Goal: Task Accomplishment & Management: Manage account settings

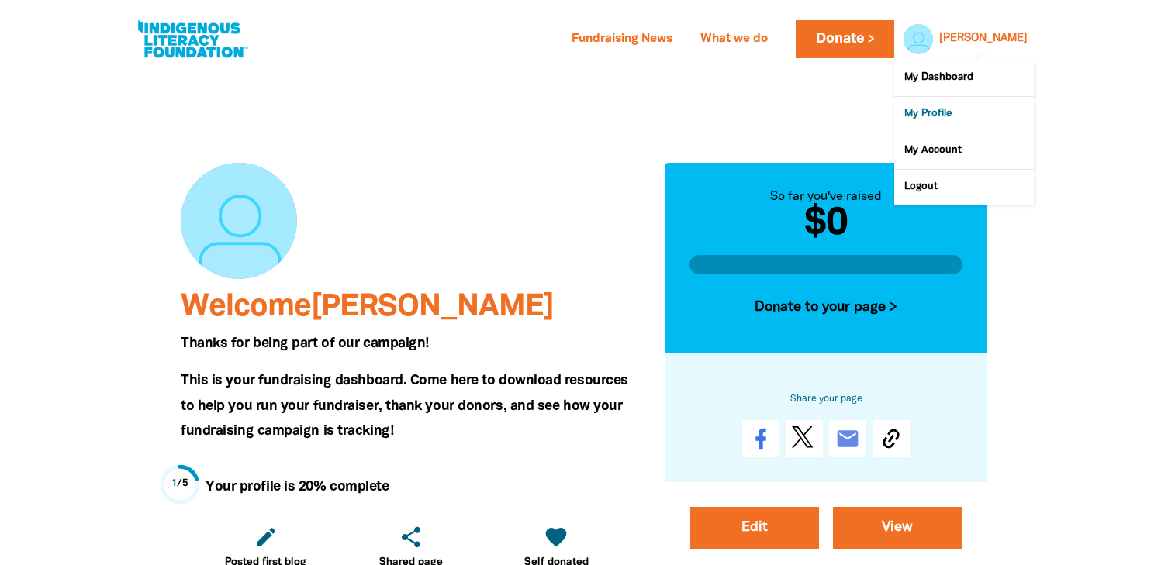
click at [938, 118] on link "My Profile" at bounding box center [964, 115] width 140 height 36
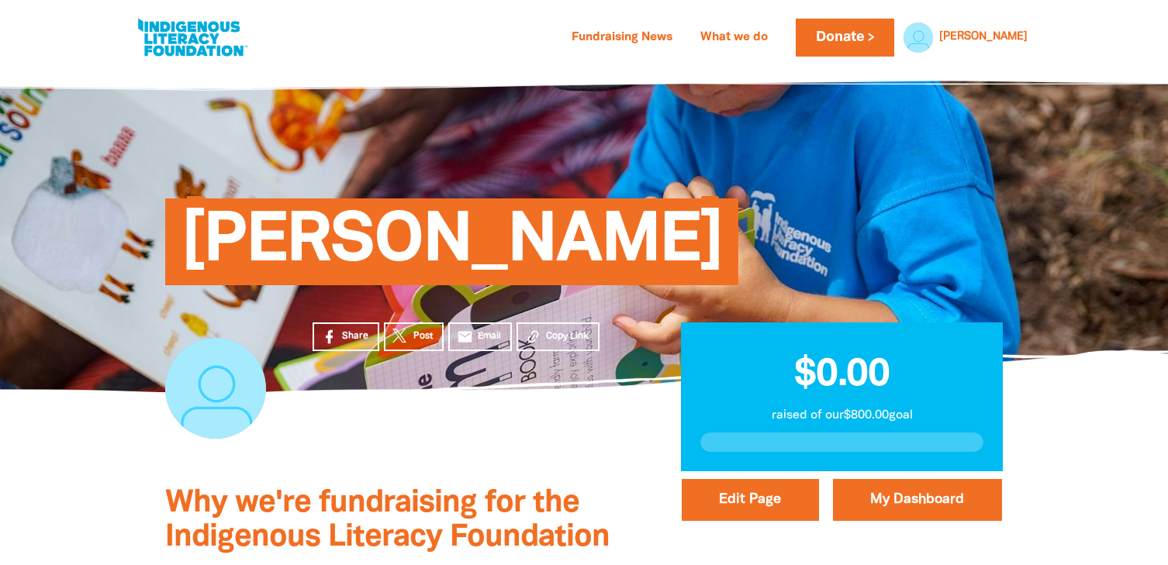
scroll to position [6, 0]
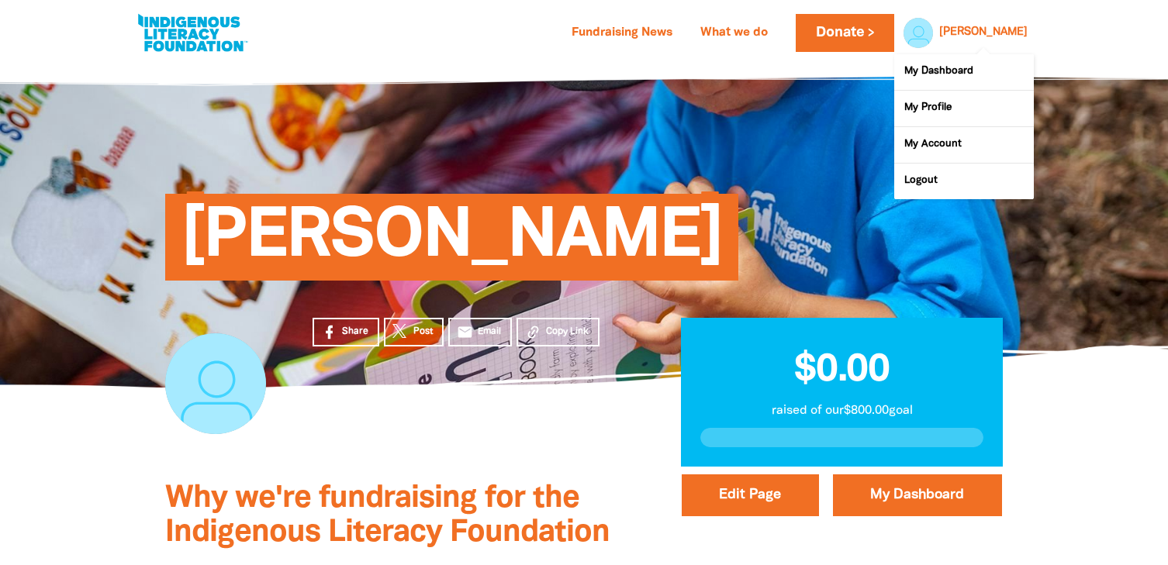
click at [1013, 33] on link "[PERSON_NAME]" at bounding box center [983, 32] width 88 height 11
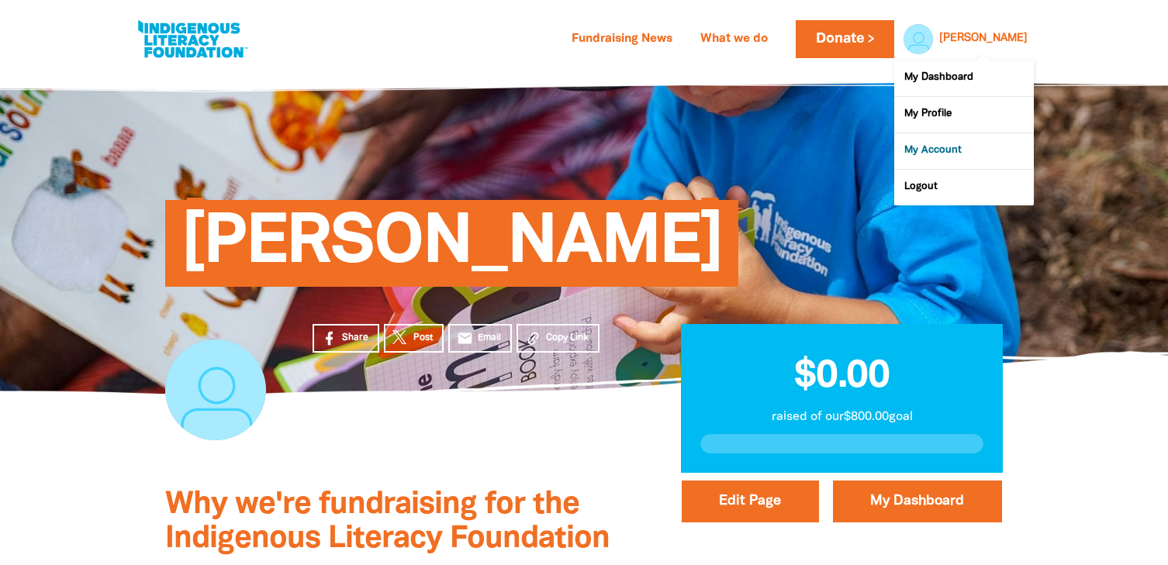
click at [934, 143] on link "My Account" at bounding box center [964, 151] width 140 height 36
select select "AU"
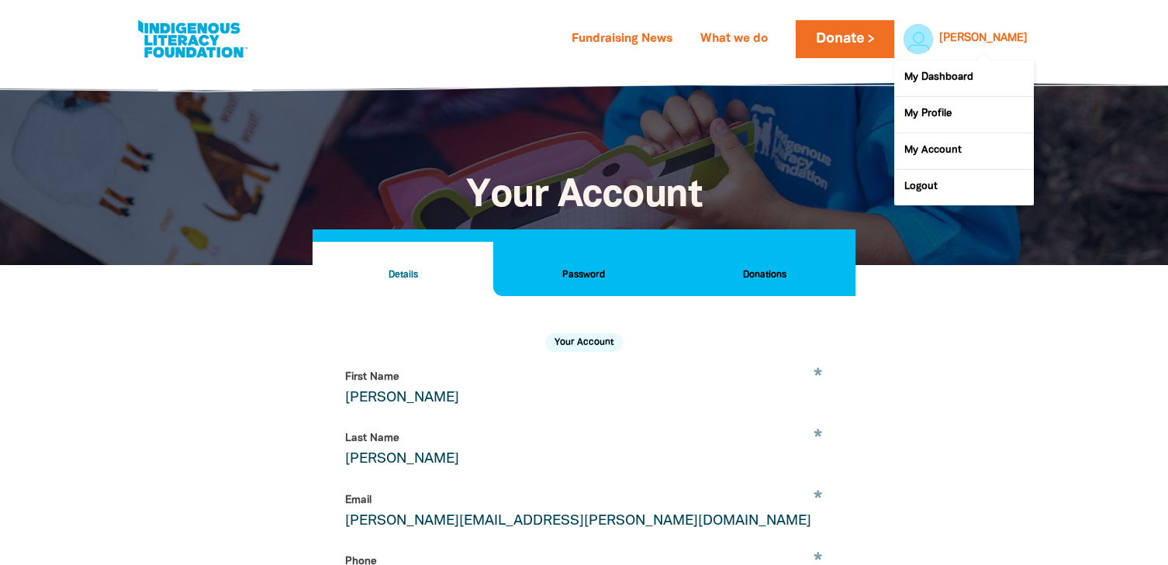
click at [991, 39] on link "[PERSON_NAME]" at bounding box center [983, 38] width 88 height 11
click at [1003, 41] on link "[PERSON_NAME]" at bounding box center [983, 38] width 88 height 11
click at [918, 114] on link "My Profile" at bounding box center [964, 115] width 140 height 36
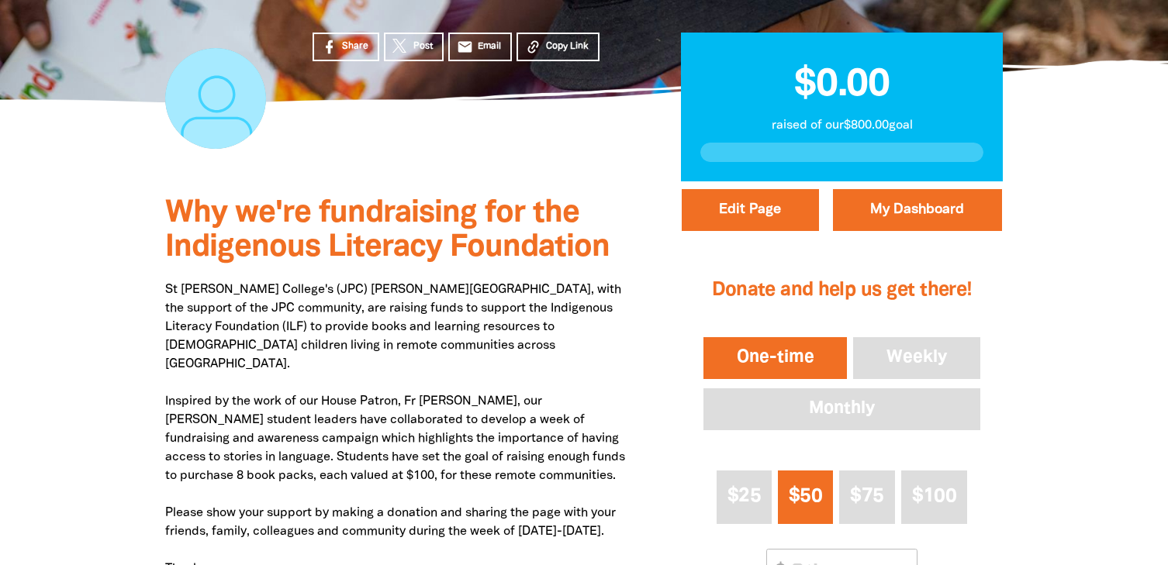
scroll to position [293, 0]
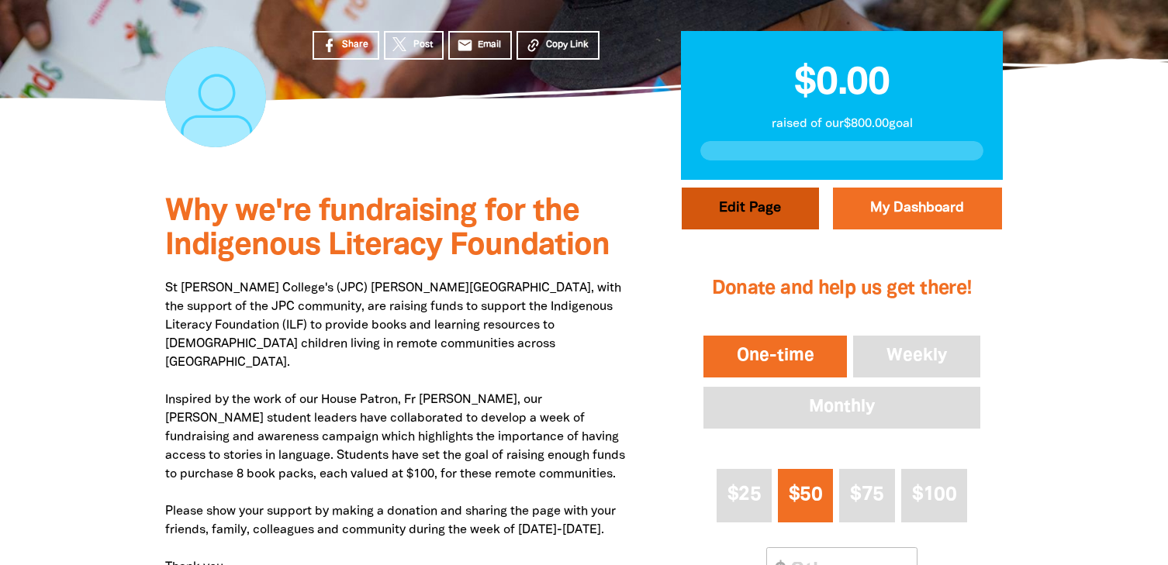
click at [772, 222] on button "Edit Page" at bounding box center [750, 209] width 137 height 42
select select "No"
select select "Activity"
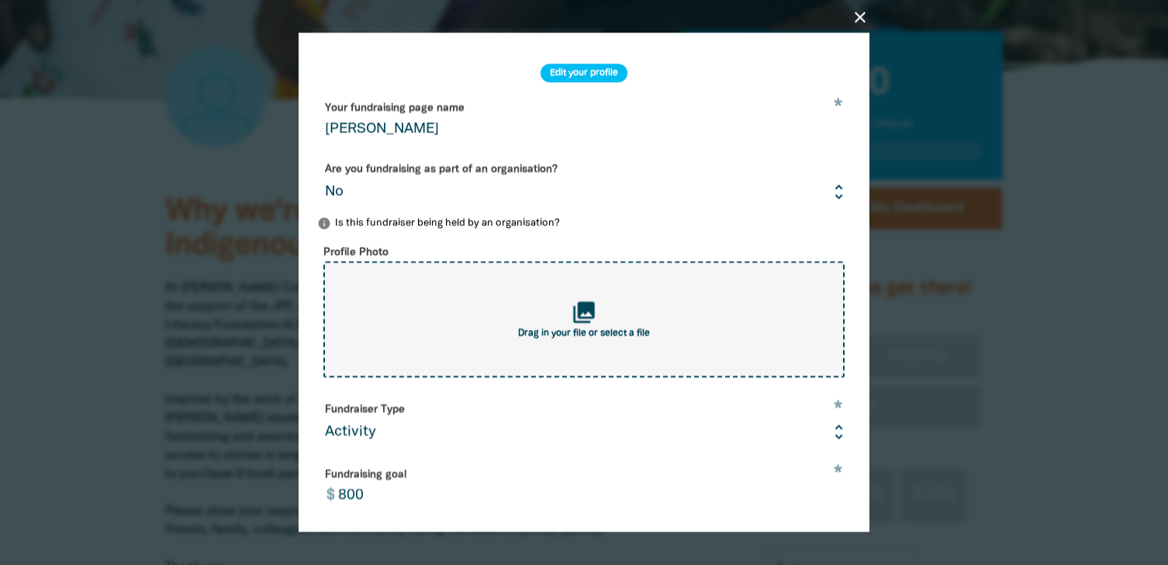
click at [603, 315] on div "collections Drag in your file or select a file" at bounding box center [583, 320] width 521 height 116
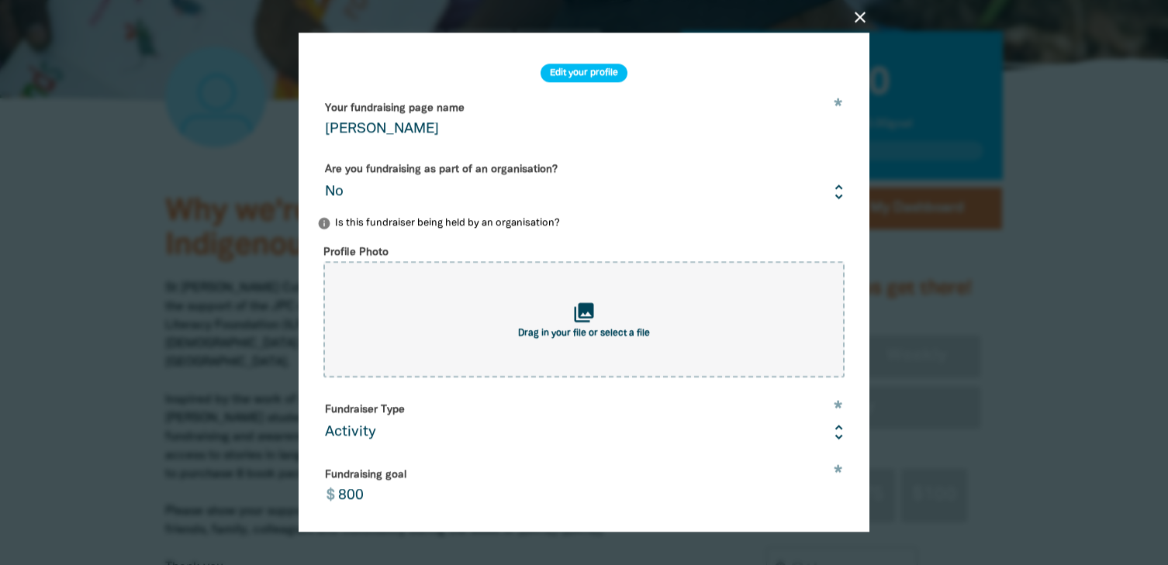
type input "C:\fakepath\JohnPaulCollege_logo.png"
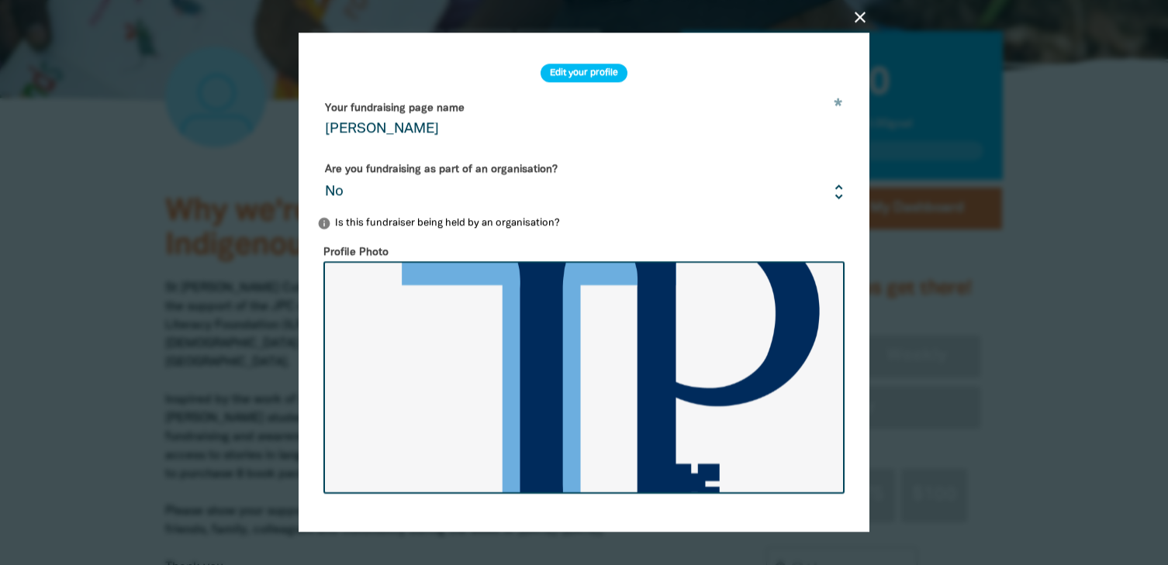
click at [448, 125] on input "[PERSON_NAME]" at bounding box center [584, 119] width 534 height 49
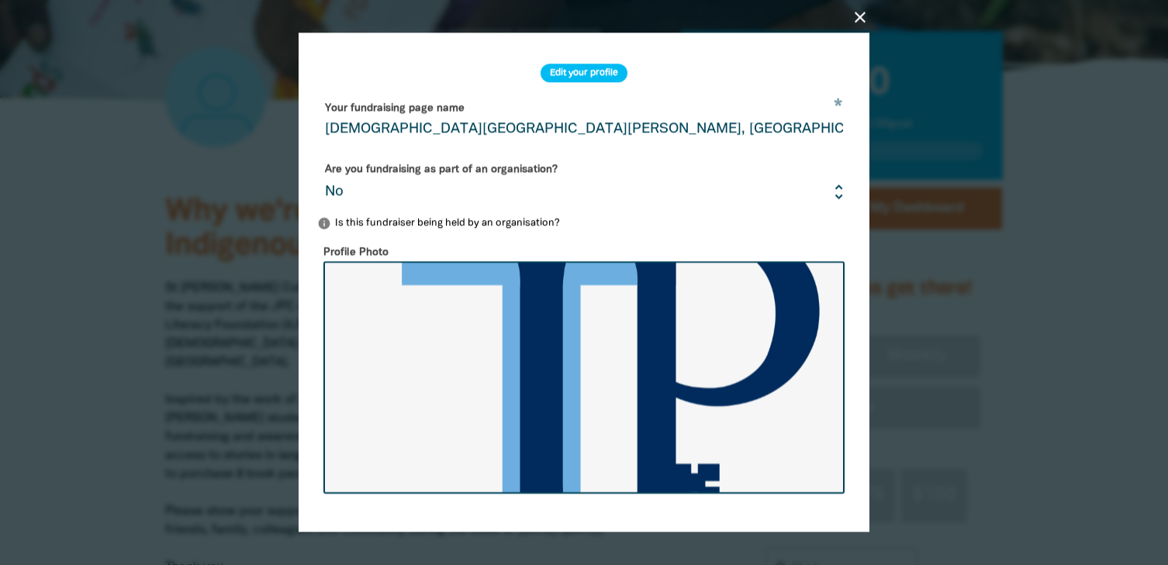
type input "[DEMOGRAPHIC_DATA][GEOGRAPHIC_DATA][PERSON_NAME], [GEOGRAPHIC_DATA]"
click at [824, 195] on select "Yes No" at bounding box center [584, 183] width 534 height 52
select select "Yes"
select select "Activity"
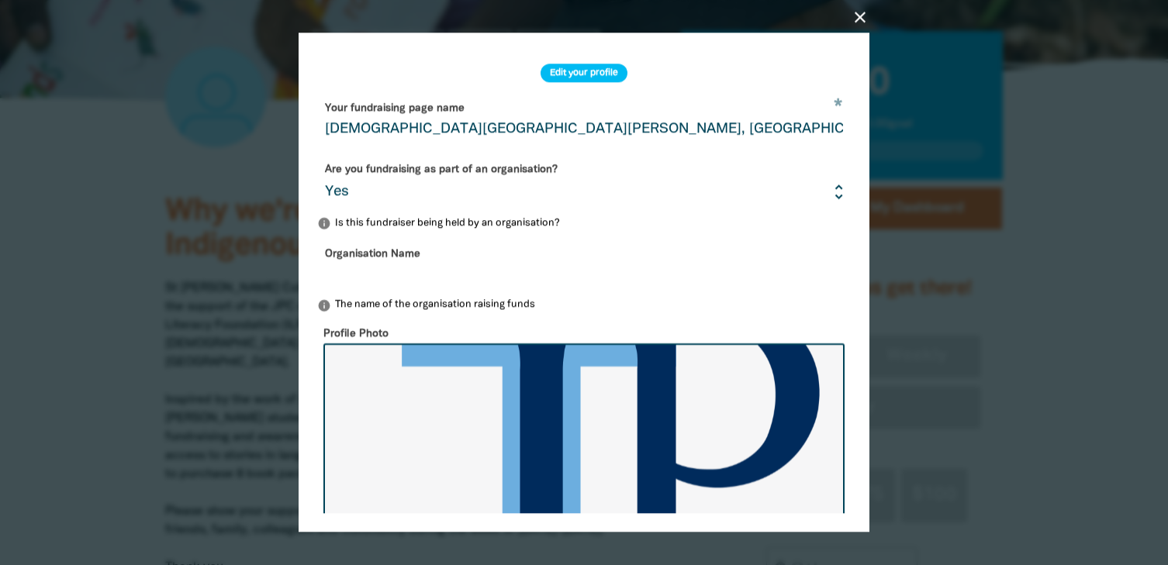
click at [603, 263] on input "Organisation Name" at bounding box center [584, 265] width 534 height 49
type input "[GEOGRAPHIC_DATA][PERSON_NAME]"
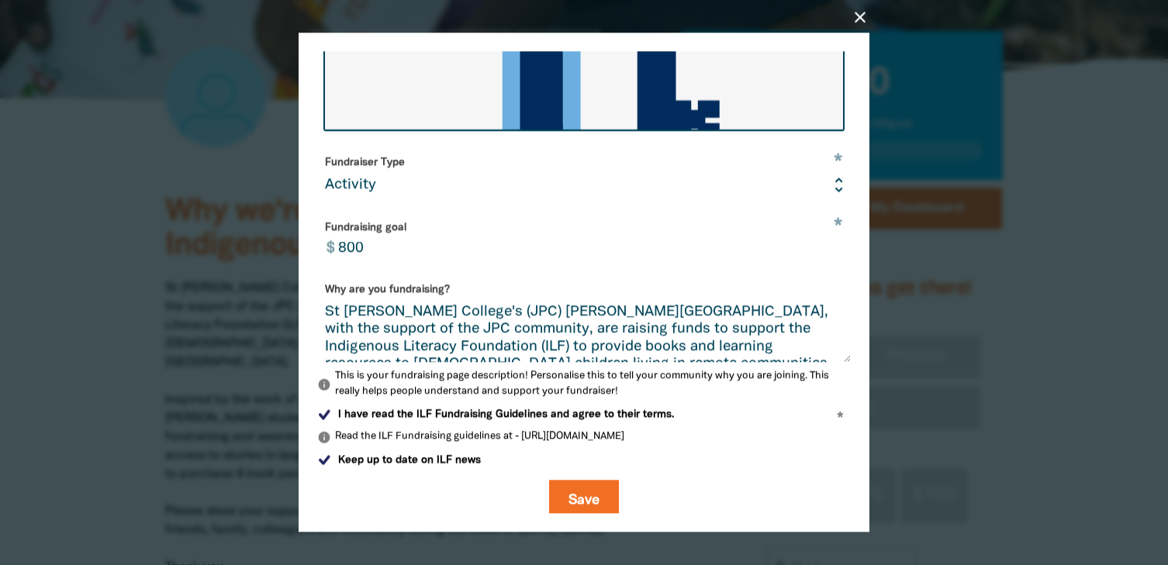
scroll to position [454, 0]
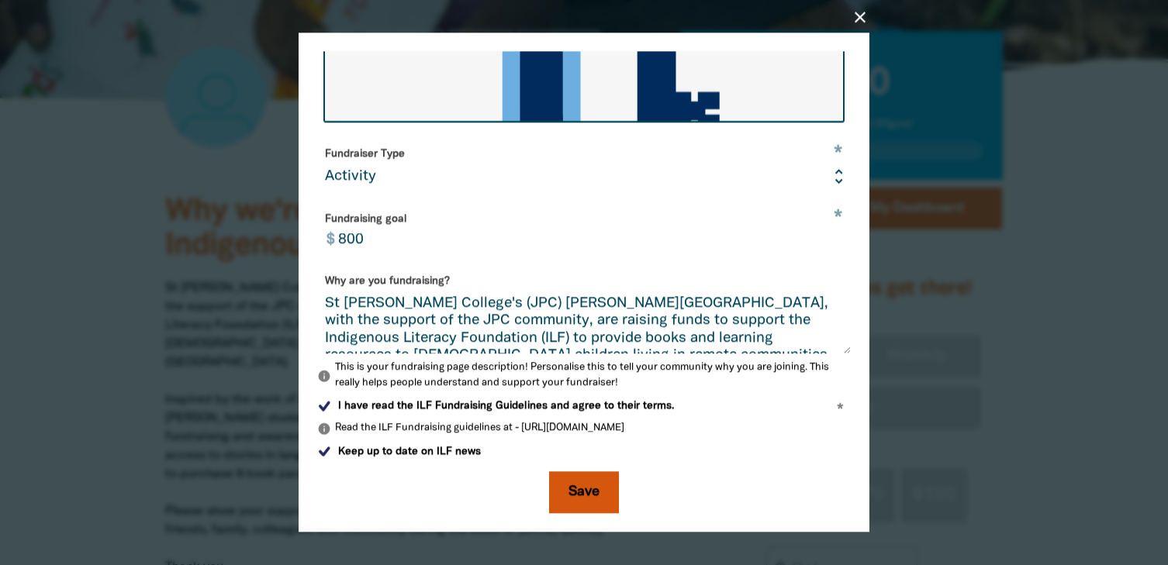
click at [602, 502] on button "Save" at bounding box center [584, 492] width 70 height 42
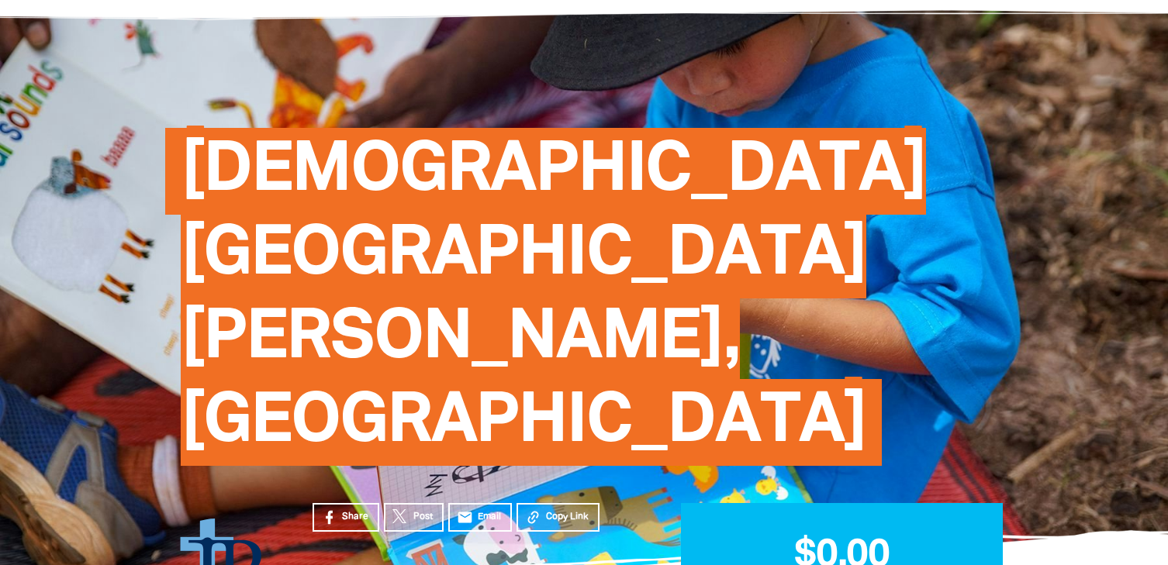
scroll to position [0, 0]
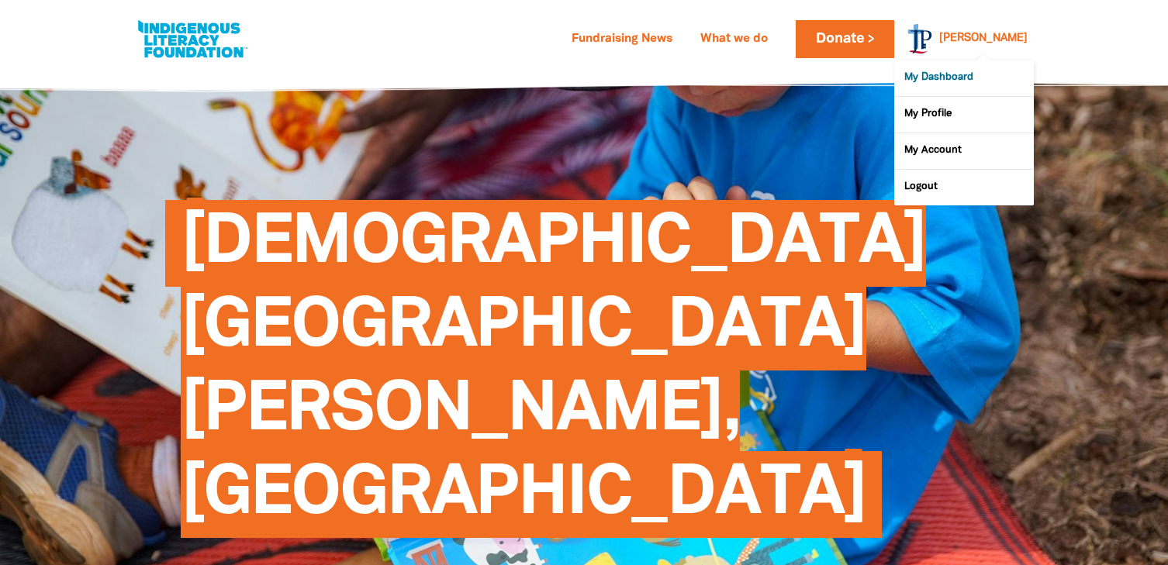
click at [949, 78] on link "My Dashboard" at bounding box center [964, 78] width 140 height 36
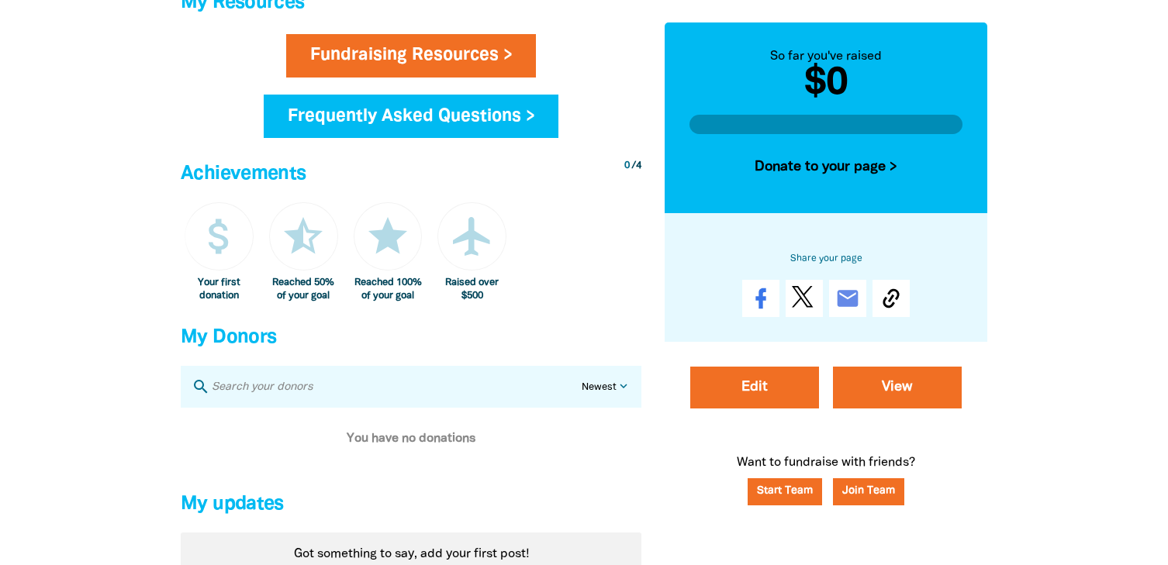
scroll to position [785, 0]
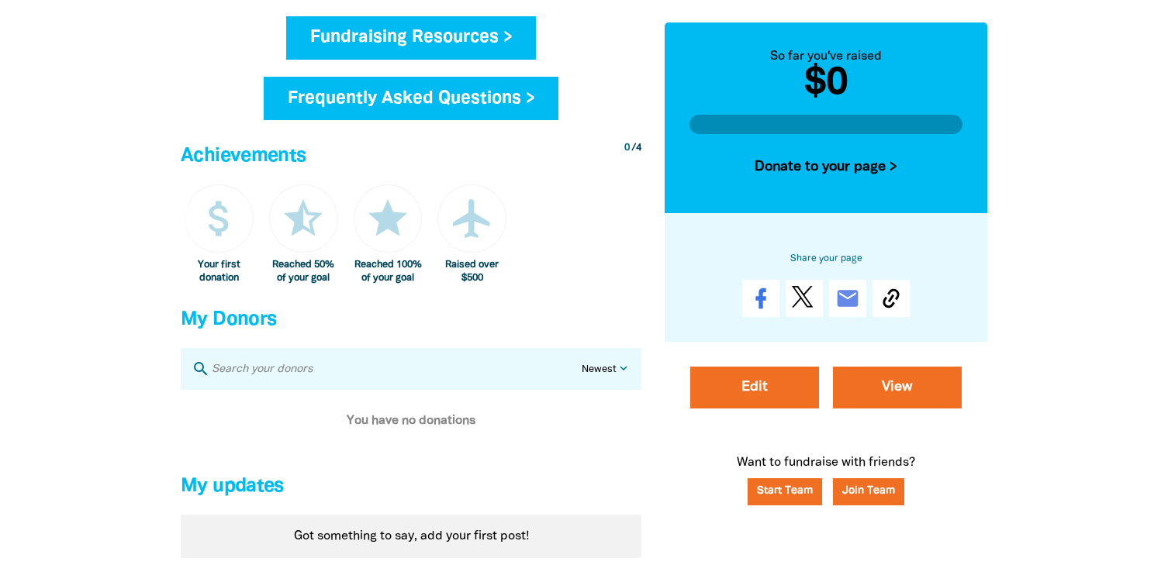
click at [502, 43] on link "Fundraising Resources >" at bounding box center [411, 37] width 250 height 43
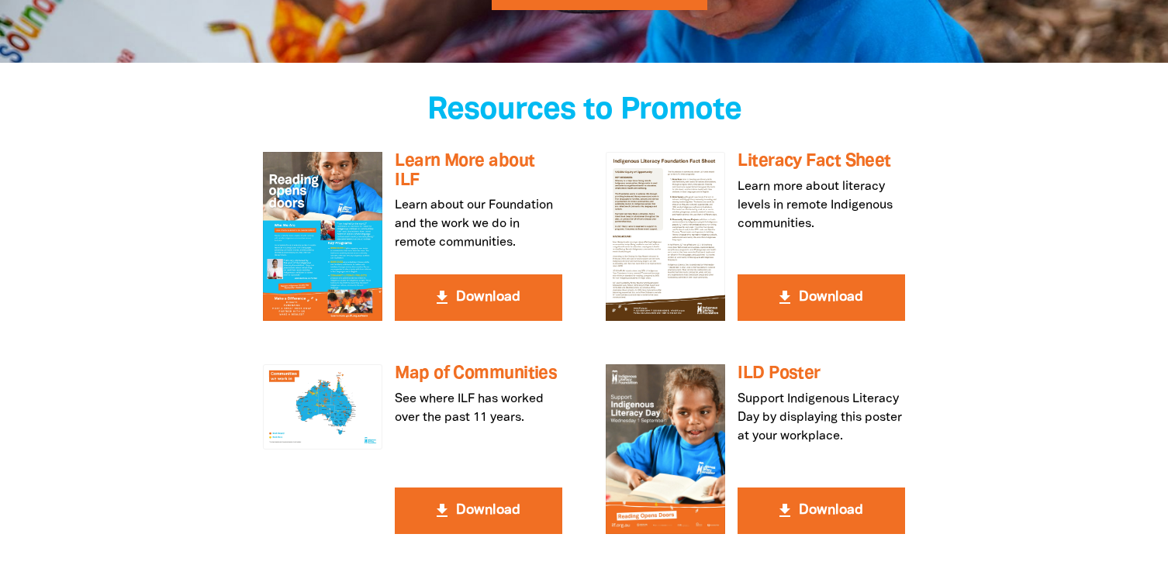
scroll to position [307, 0]
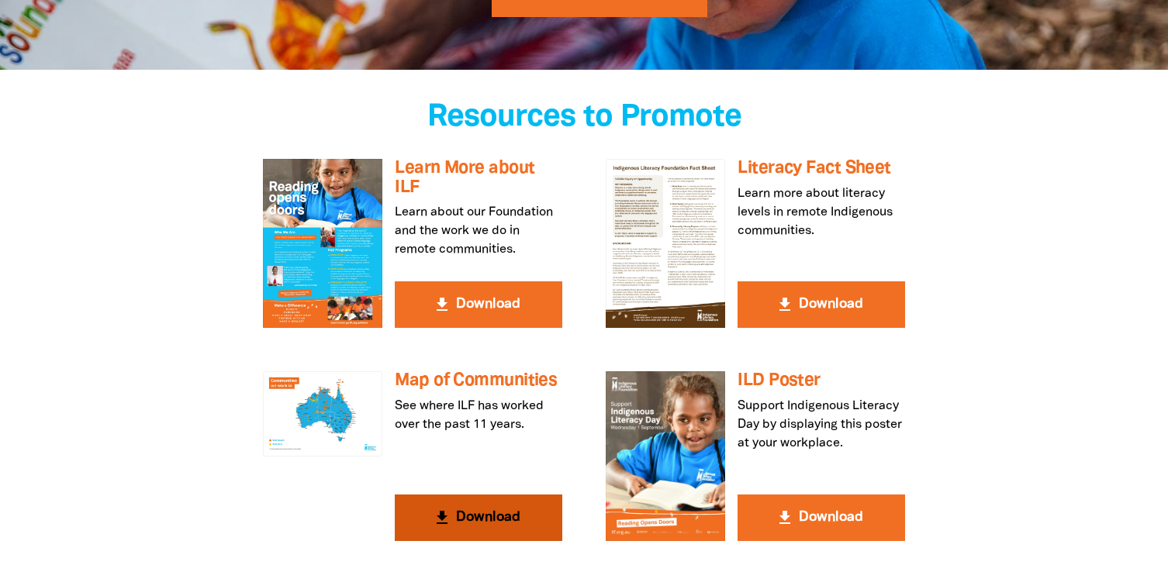
click at [471, 509] on button "get_app Download" at bounding box center [479, 518] width 168 height 47
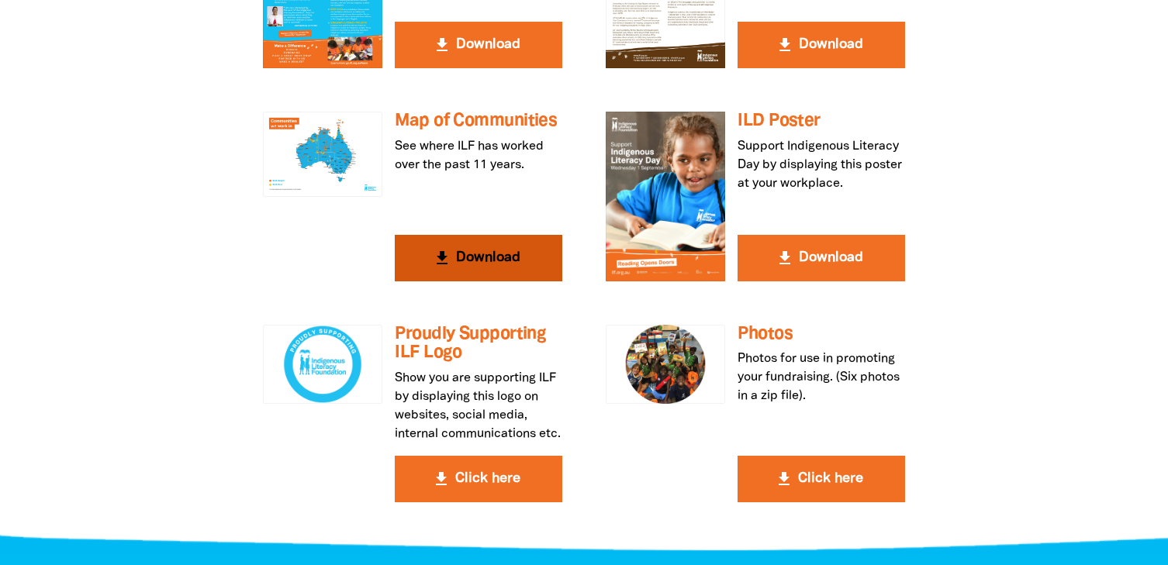
scroll to position [558, 0]
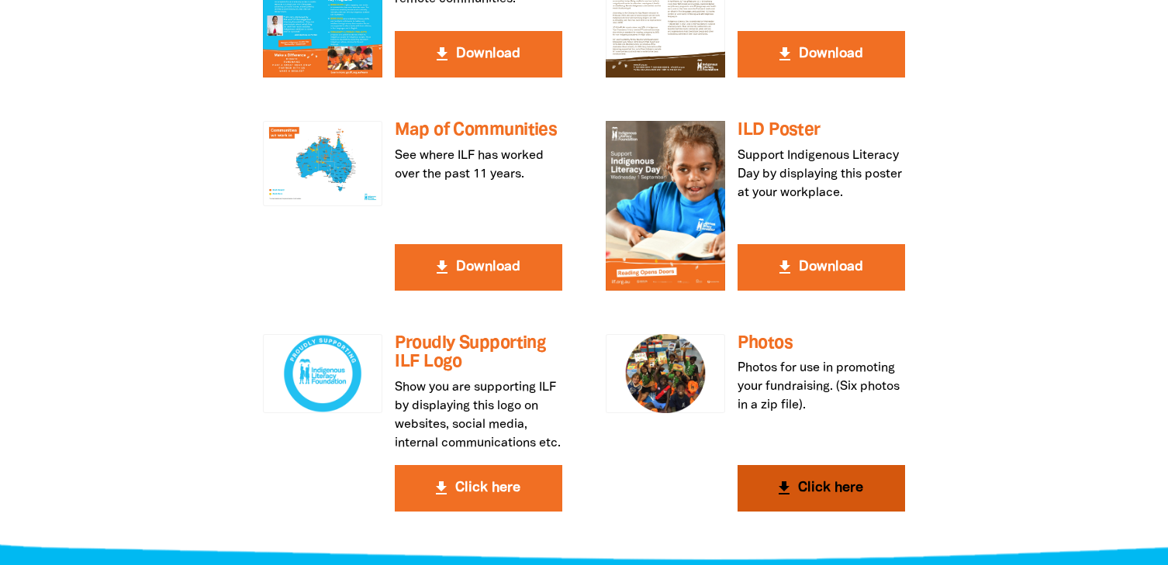
click at [789, 498] on icon "get_app" at bounding box center [784, 488] width 19 height 19
